Goal: Find specific page/section: Find specific page/section

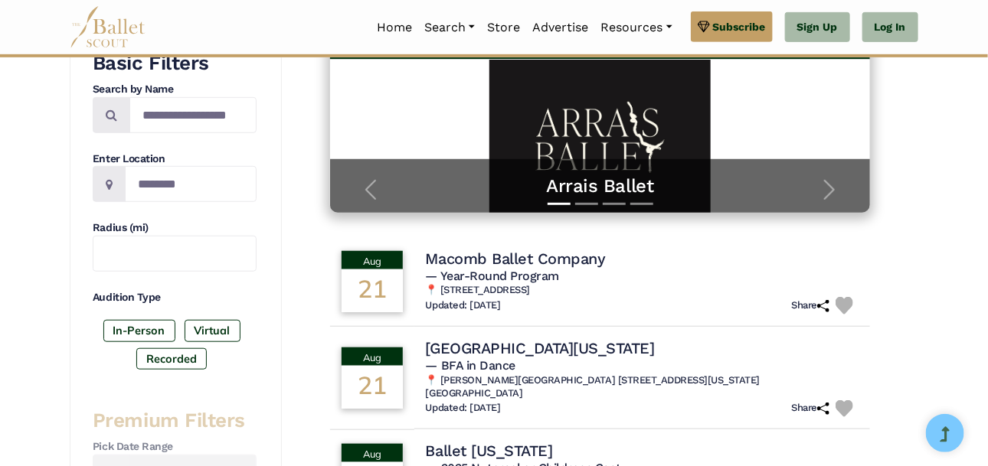
scroll to position [273, 0]
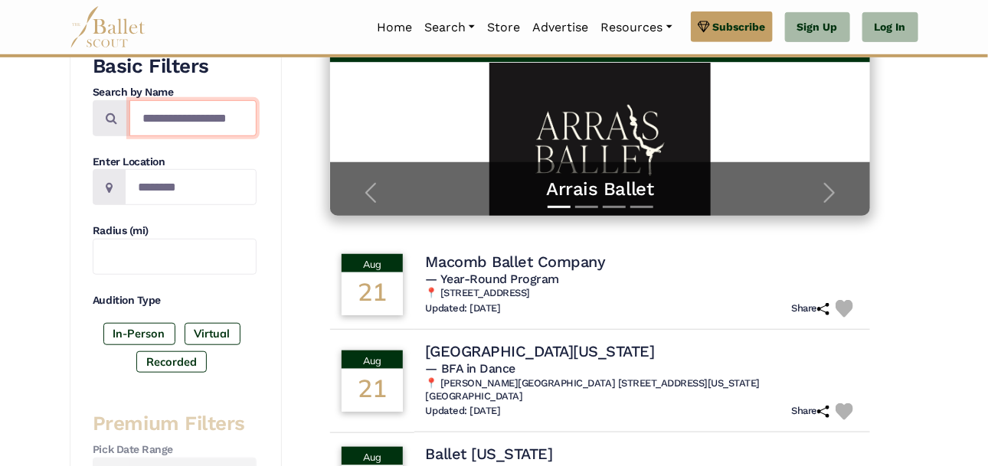
click at [178, 108] on input "Search by names..." at bounding box center [192, 118] width 127 height 36
type input "*"
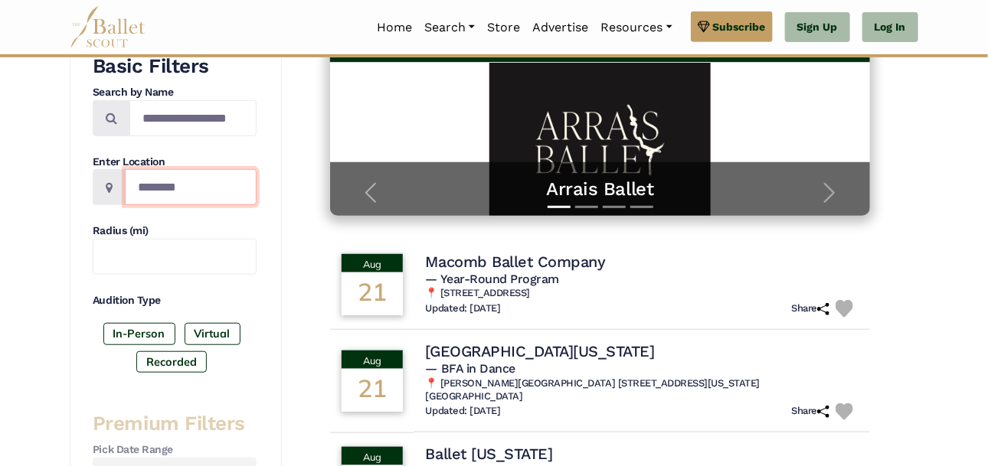
click at [228, 196] on input "Location" at bounding box center [191, 187] width 132 height 36
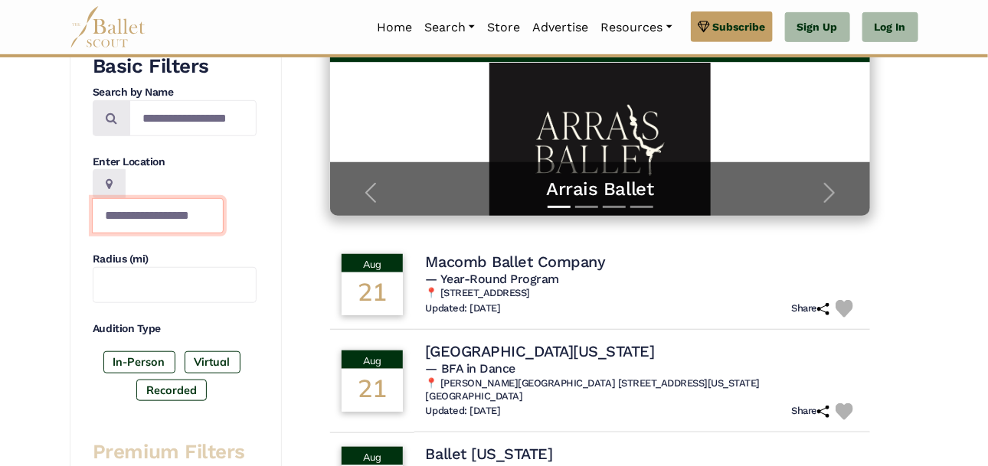
scroll to position [0, 16]
type input "**********"
click at [202, 198] on input "**********" at bounding box center [158, 216] width 132 height 36
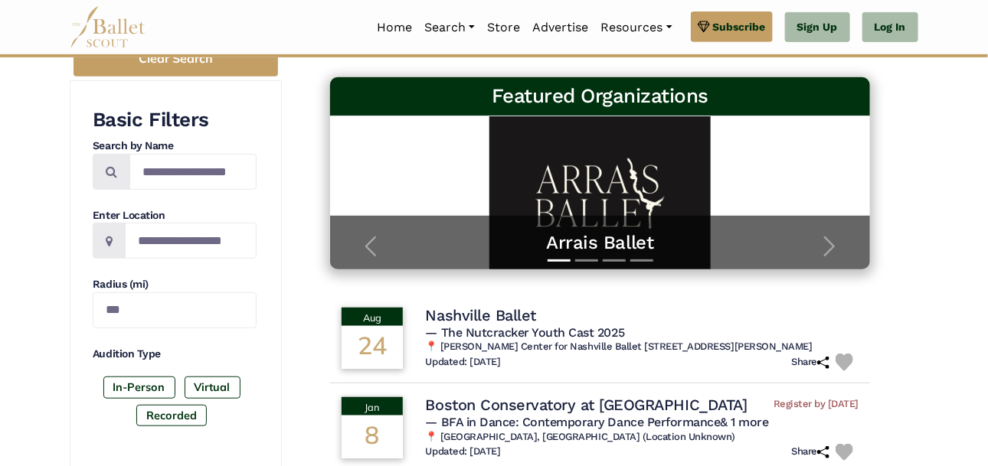
scroll to position [220, 0]
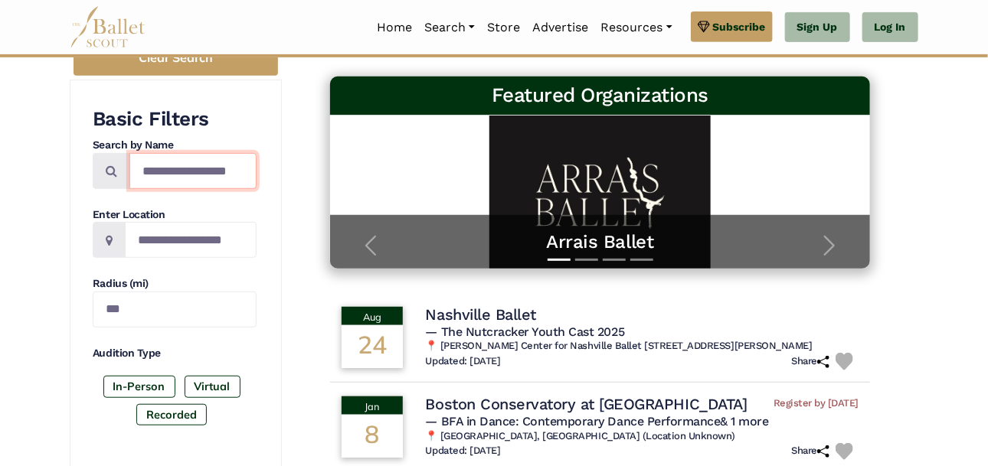
click at [185, 154] on input "Search by names..." at bounding box center [192, 171] width 127 height 36
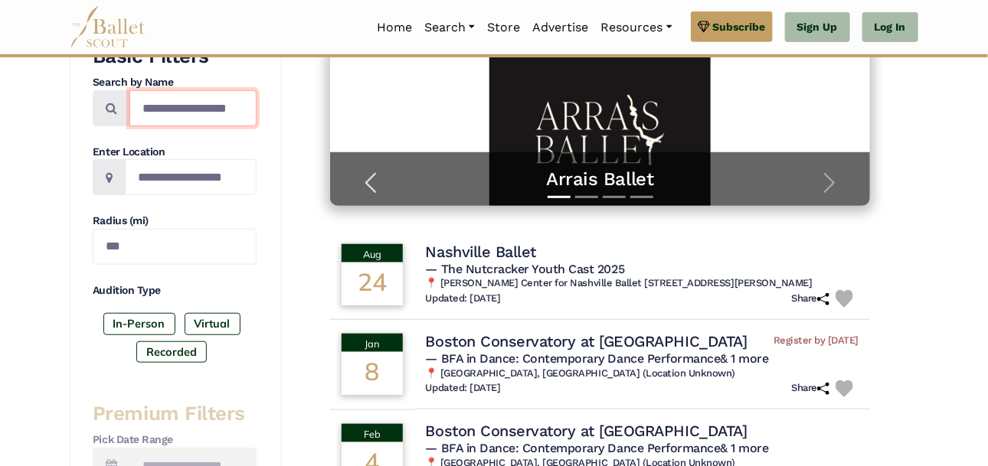
scroll to position [284, 0]
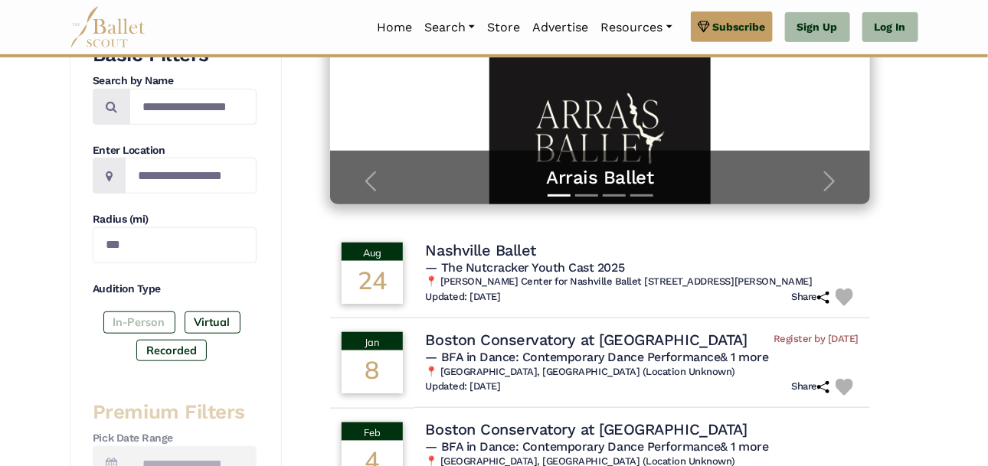
click at [156, 319] on label "In-Person" at bounding box center [139, 322] width 72 height 21
